Goal: Task Accomplishment & Management: Manage account settings

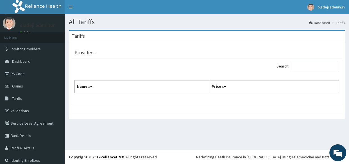
click at [243, 134] on div "All Tariffs Dashboard Tariffs [GEOGRAPHIC_DATA] Provider - Search: Name Price" at bounding box center [207, 82] width 285 height 136
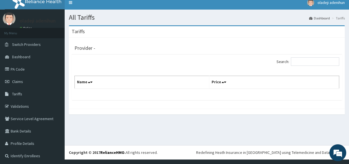
scroll to position [5, 0]
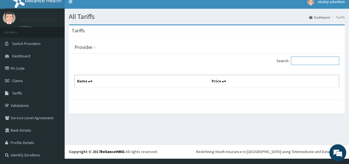
click at [309, 59] on input "Search:" at bounding box center [315, 61] width 48 height 8
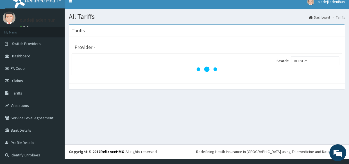
click at [234, 119] on div "All Tariffs Dashboard Tariffs Tariffs Provider - Search: DELIVERY" at bounding box center [207, 77] width 285 height 136
click at [310, 62] on input "DELIVERY" at bounding box center [315, 61] width 48 height 8
type input "D"
type input "C"
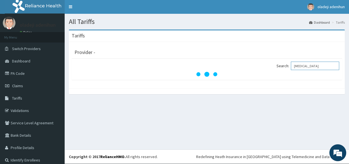
scroll to position [0, 0]
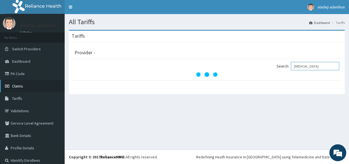
type input "MYOMECTOMY"
click at [21, 87] on span "Claims" at bounding box center [17, 86] width 11 height 5
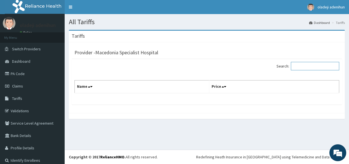
click at [304, 69] on input "Search:" at bounding box center [315, 66] width 48 height 8
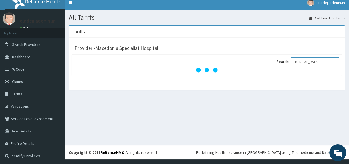
scroll to position [5, 0]
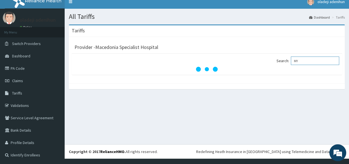
type input "M"
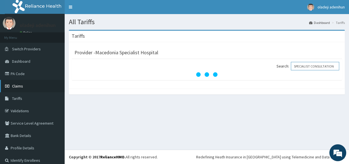
type input "SPECIALIST CONSULTATION"
click at [19, 87] on span "Claims" at bounding box center [17, 86] width 11 height 5
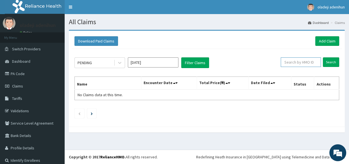
click at [304, 63] on input "text" at bounding box center [301, 62] width 40 height 10
type input "PIT/10001/A"
click at [326, 62] on input "Search" at bounding box center [331, 62] width 16 height 10
click at [314, 61] on icon at bounding box center [316, 62] width 4 height 4
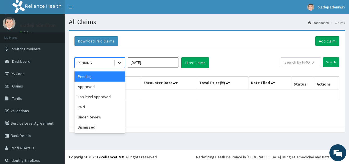
click at [118, 63] on icon at bounding box center [120, 63] width 6 height 6
click at [96, 90] on div "Approved" at bounding box center [100, 87] width 51 height 10
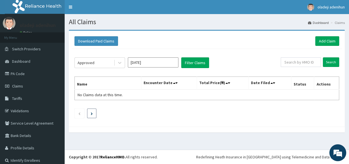
click at [91, 114] on icon "Next page" at bounding box center [92, 113] width 2 height 3
click at [287, 62] on input "text" at bounding box center [301, 62] width 40 height 10
type input "SGB/10001/A"
click at [326, 63] on input "Search" at bounding box center [331, 62] width 16 height 10
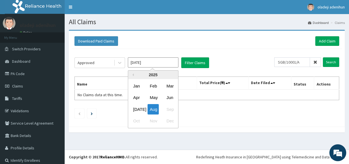
click at [158, 65] on input "Aug 2025" at bounding box center [153, 62] width 51 height 10
click at [152, 86] on div "Feb" at bounding box center [153, 86] width 11 height 10
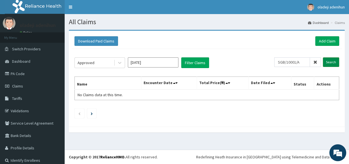
click at [329, 62] on input "Search" at bounding box center [331, 62] width 16 height 10
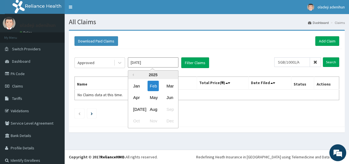
click at [172, 61] on input "Feb 2025" at bounding box center [153, 62] width 51 height 10
drag, startPoint x: 170, startPoint y: 85, endPoint x: 196, endPoint y: 81, distance: 26.2
click at [172, 86] on div "Mar" at bounding box center [169, 86] width 11 height 10
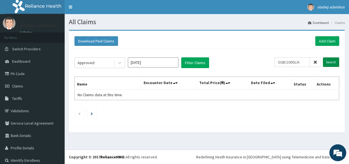
click at [326, 64] on input "Search" at bounding box center [331, 62] width 16 height 10
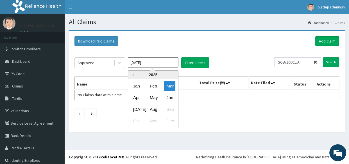
click at [169, 64] on input "Mar 2025" at bounding box center [153, 62] width 51 height 10
click at [138, 96] on div "Apr" at bounding box center [136, 98] width 11 height 10
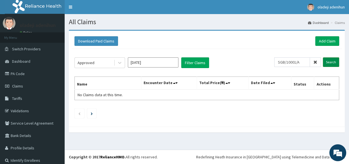
click at [329, 61] on input "Search" at bounding box center [331, 62] width 16 height 10
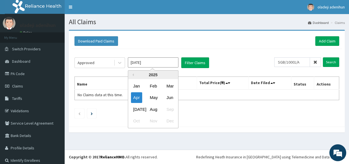
click at [172, 62] on input "Apr 2025" at bounding box center [153, 62] width 51 height 10
click at [170, 95] on div "Jun" at bounding box center [169, 98] width 11 height 10
type input "Jun 2025"
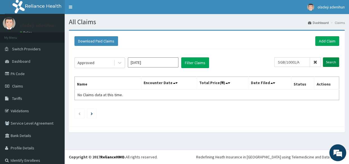
click at [325, 61] on input "Search" at bounding box center [331, 62] width 16 height 10
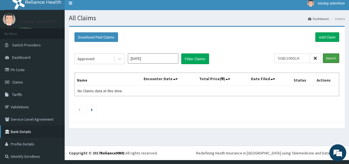
scroll to position [5, 0]
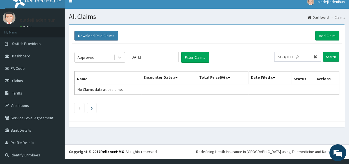
click at [105, 35] on button "Download Paid Claims" at bounding box center [97, 36] width 44 height 10
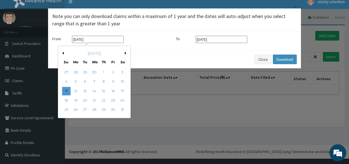
click at [106, 40] on input "11-05-2025" at bounding box center [98, 39] width 52 height 7
click at [123, 52] on div "May 2025" at bounding box center [94, 54] width 68 height 6
click at [125, 53] on button "Next Month" at bounding box center [126, 53] width 3 height 3
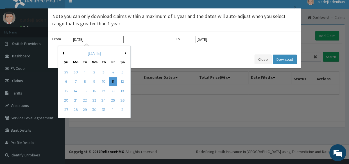
click at [64, 53] on button "Previous Month" at bounding box center [62, 53] width 3 height 3
click at [102, 72] on div "1" at bounding box center [104, 72] width 8 height 8
type input "01-05-2025"
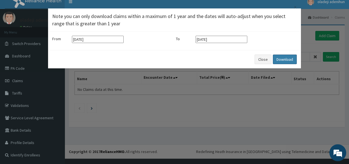
click at [284, 59] on button "Download" at bounding box center [285, 60] width 24 height 10
click at [166, 101] on div "× Note you can only download claims within a maximum of 1 year and the dates wi…" at bounding box center [174, 82] width 349 height 164
